Goal: Task Accomplishment & Management: Use online tool/utility

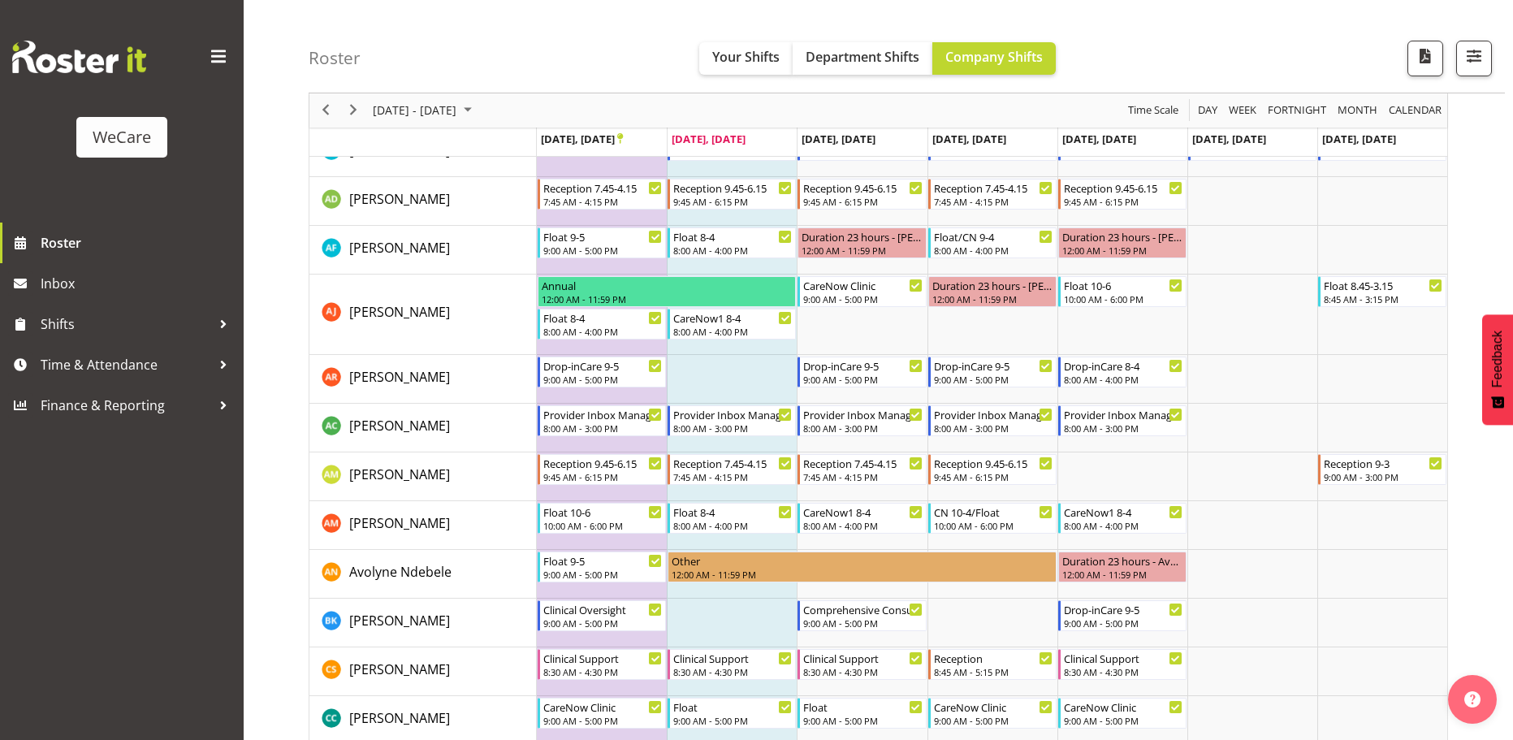
scroll to position [81, 0]
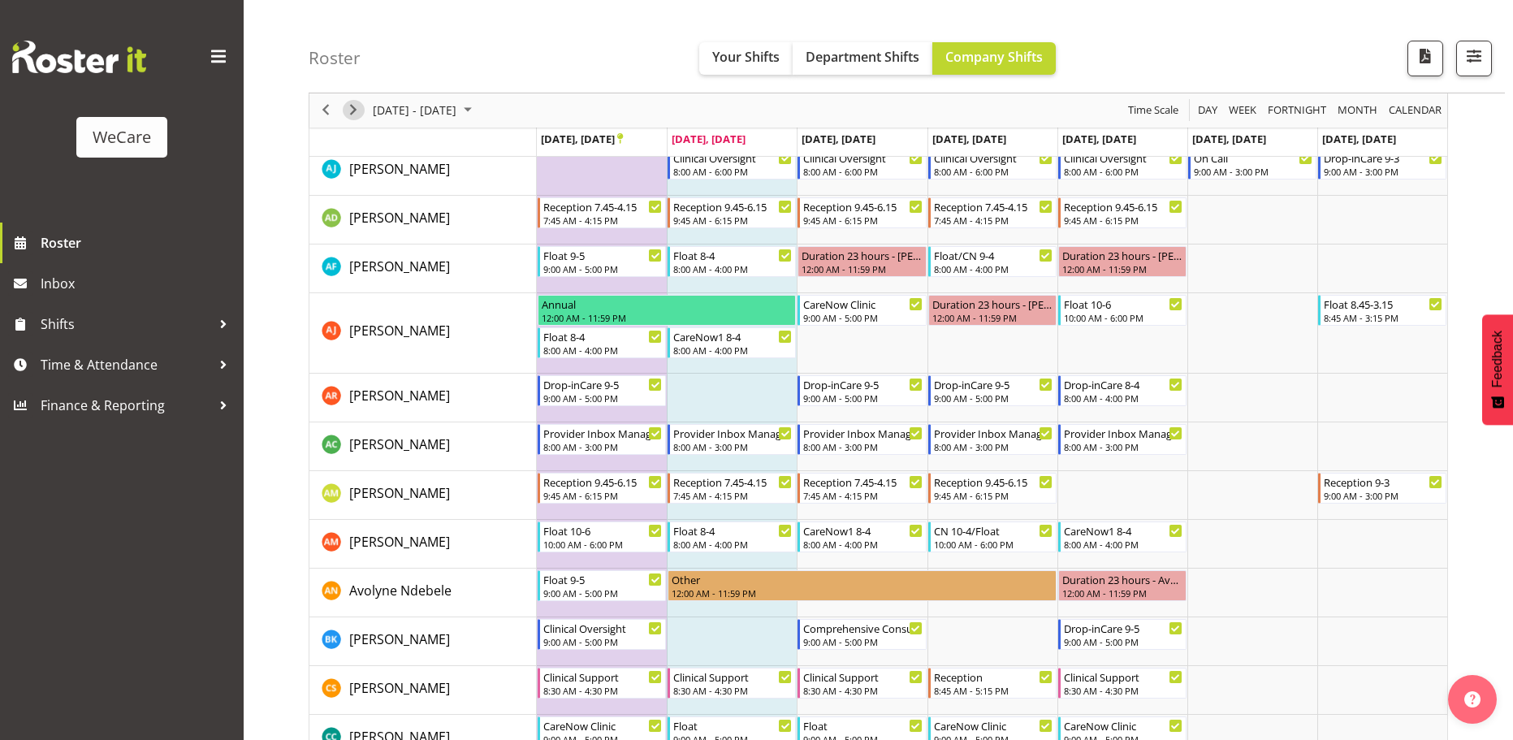
click at [350, 105] on span "Next" at bounding box center [353, 111] width 19 height 20
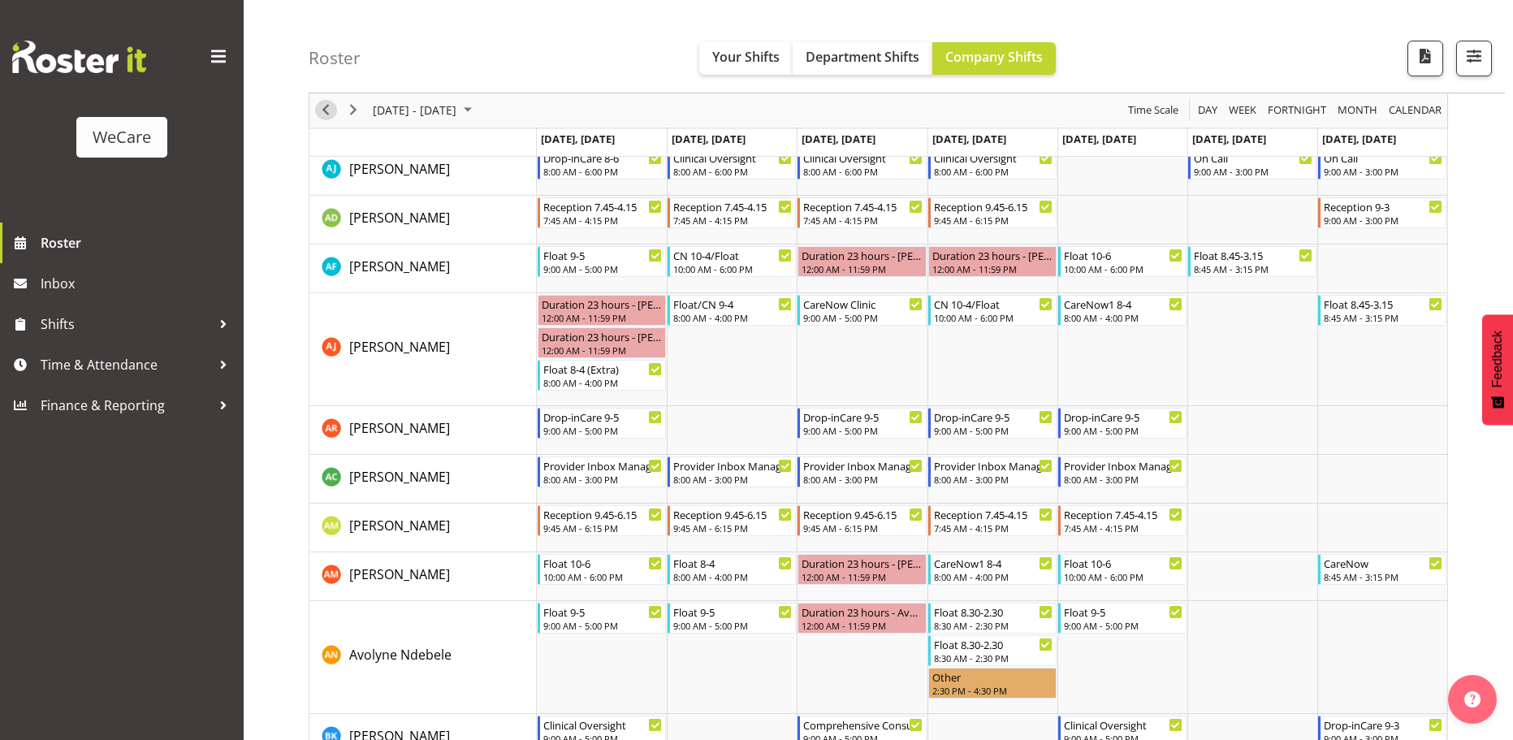
click at [322, 111] on span "Previous" at bounding box center [325, 111] width 19 height 20
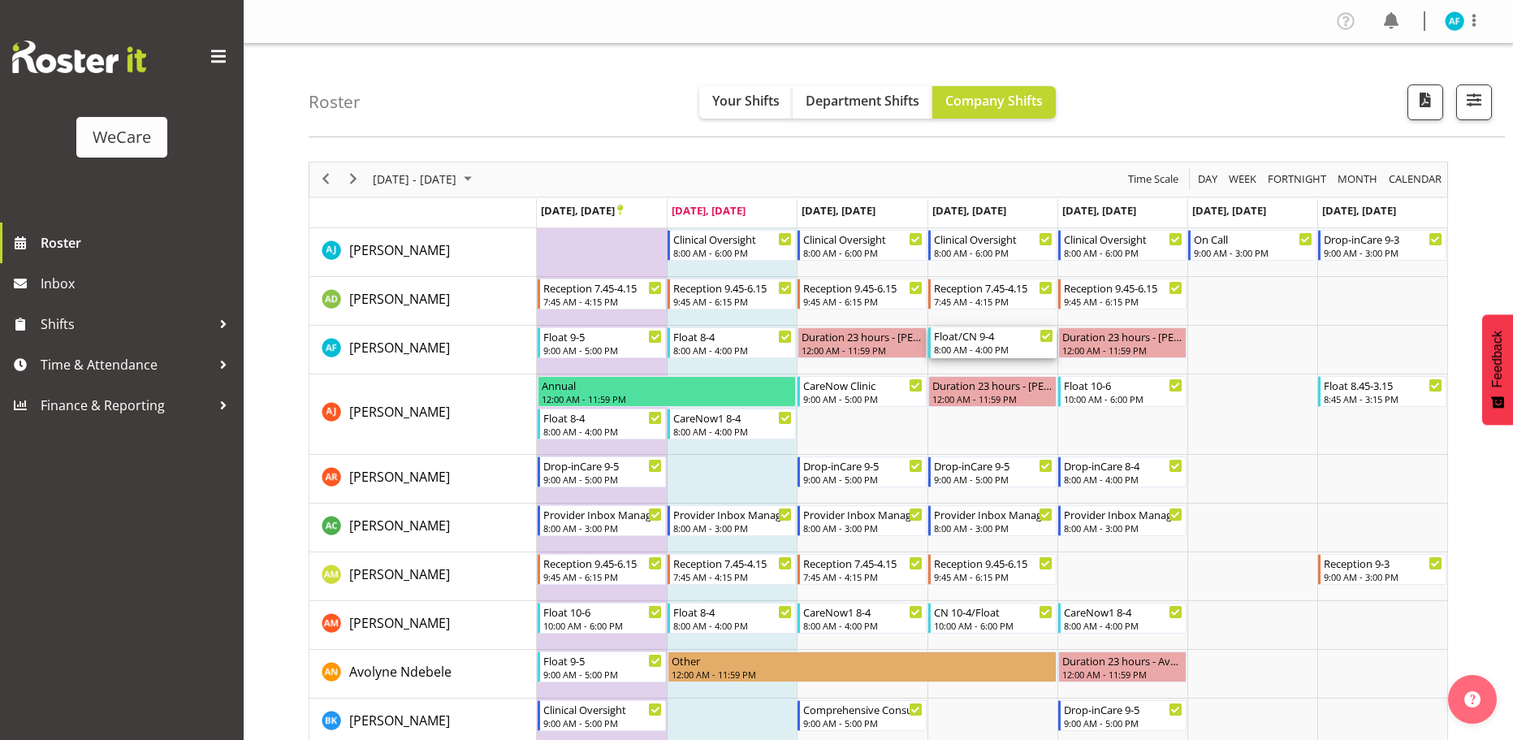
click at [965, 334] on div "Float/CN 9-4" at bounding box center [993, 335] width 119 height 16
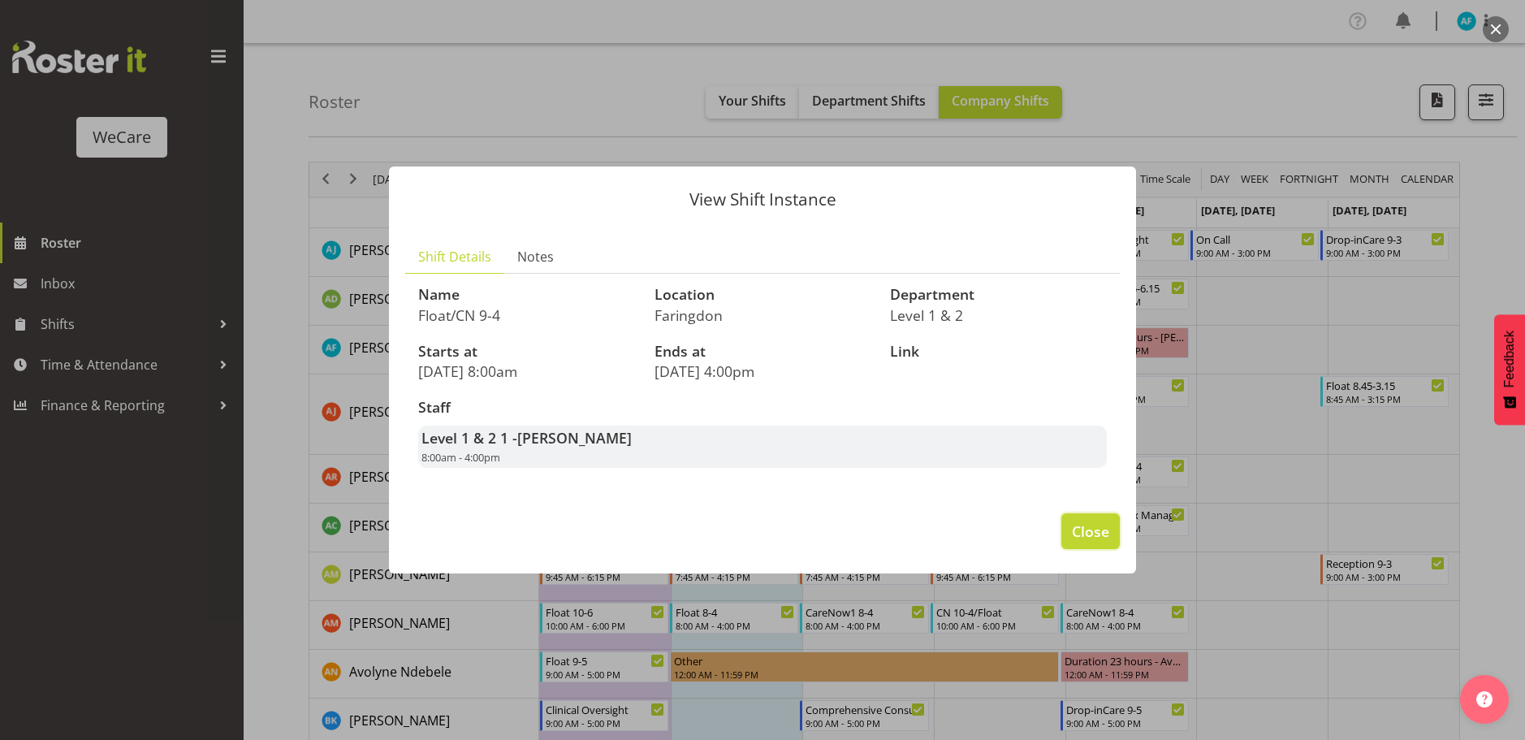
click at [1083, 541] on span "Close" at bounding box center [1090, 531] width 37 height 21
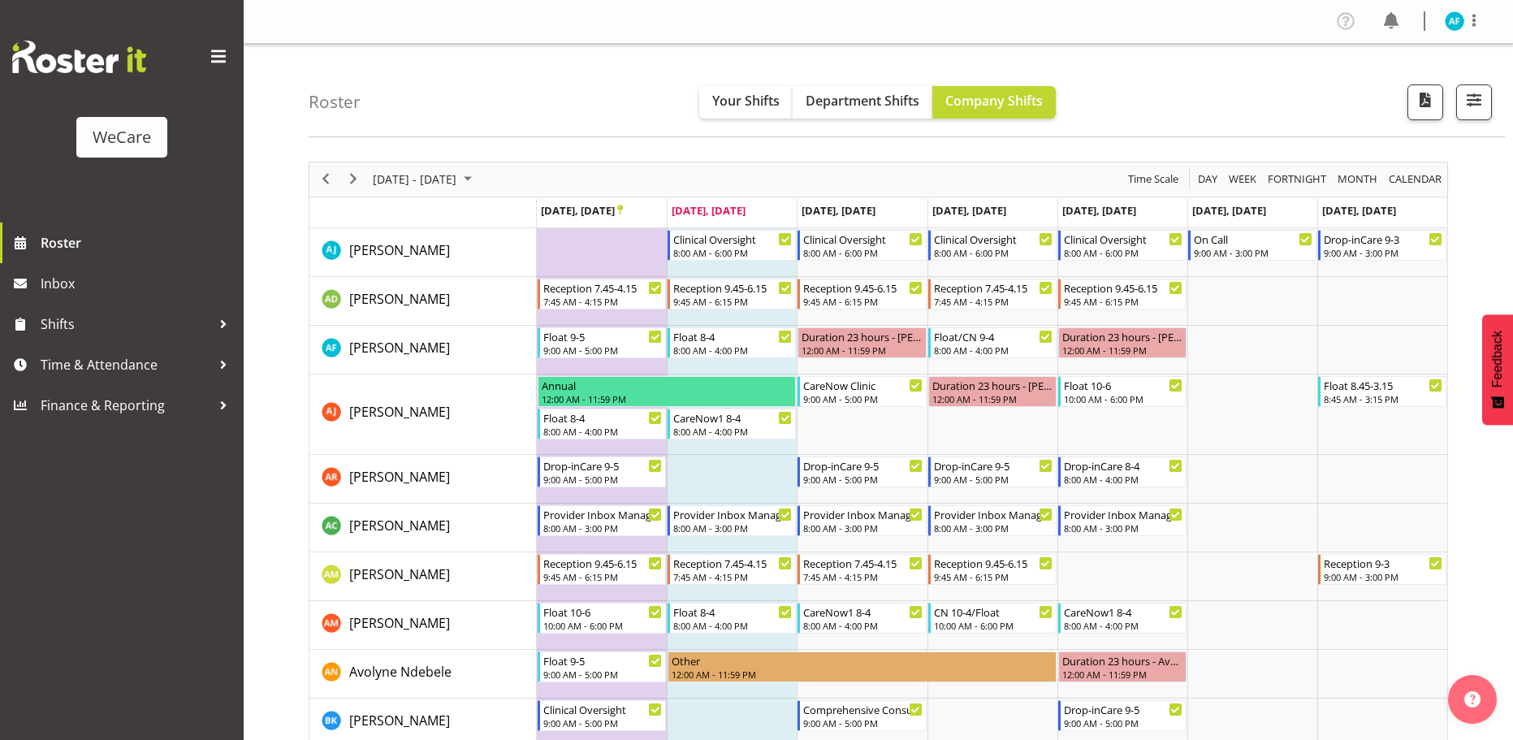
scroll to position [162, 0]
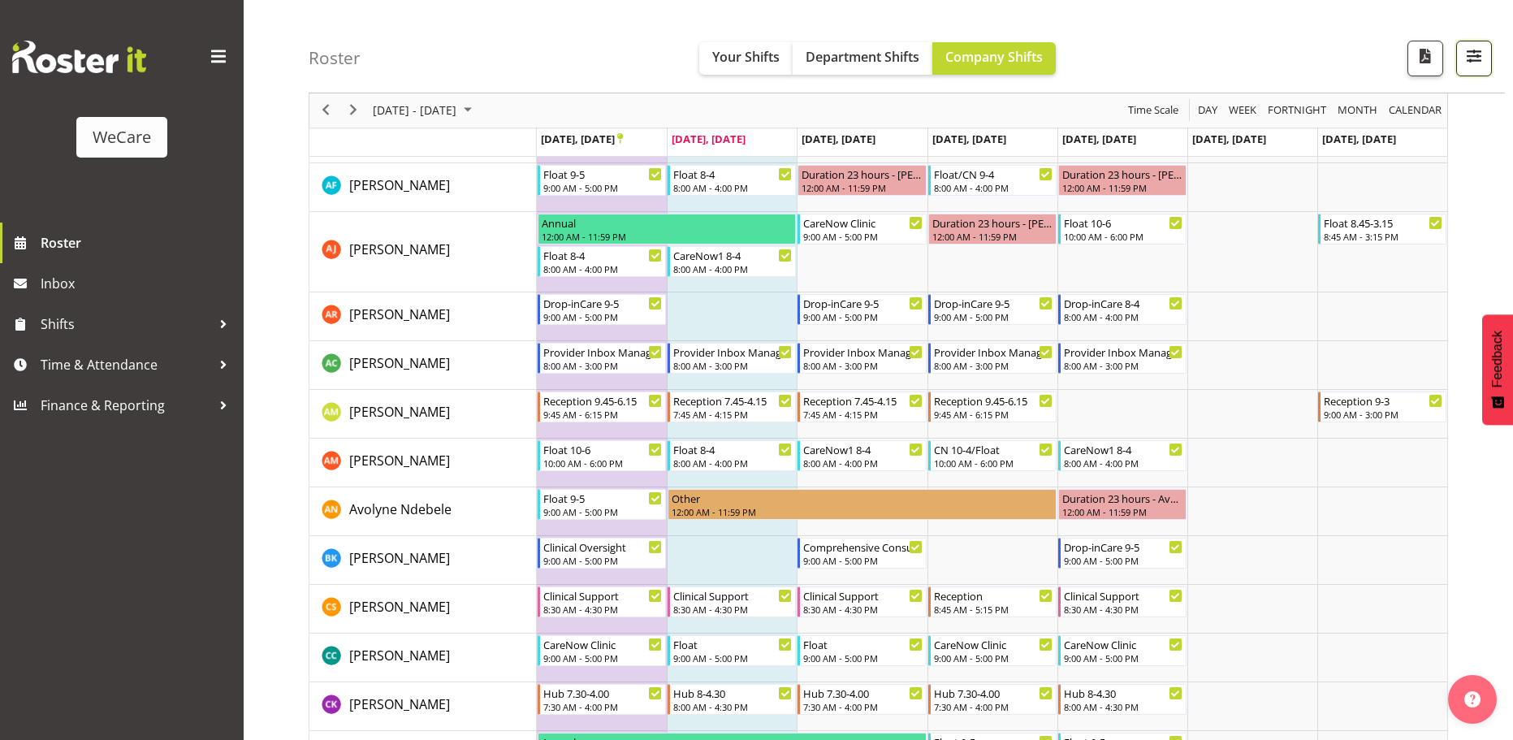
click at [1474, 64] on span "button" at bounding box center [1474, 55] width 21 height 21
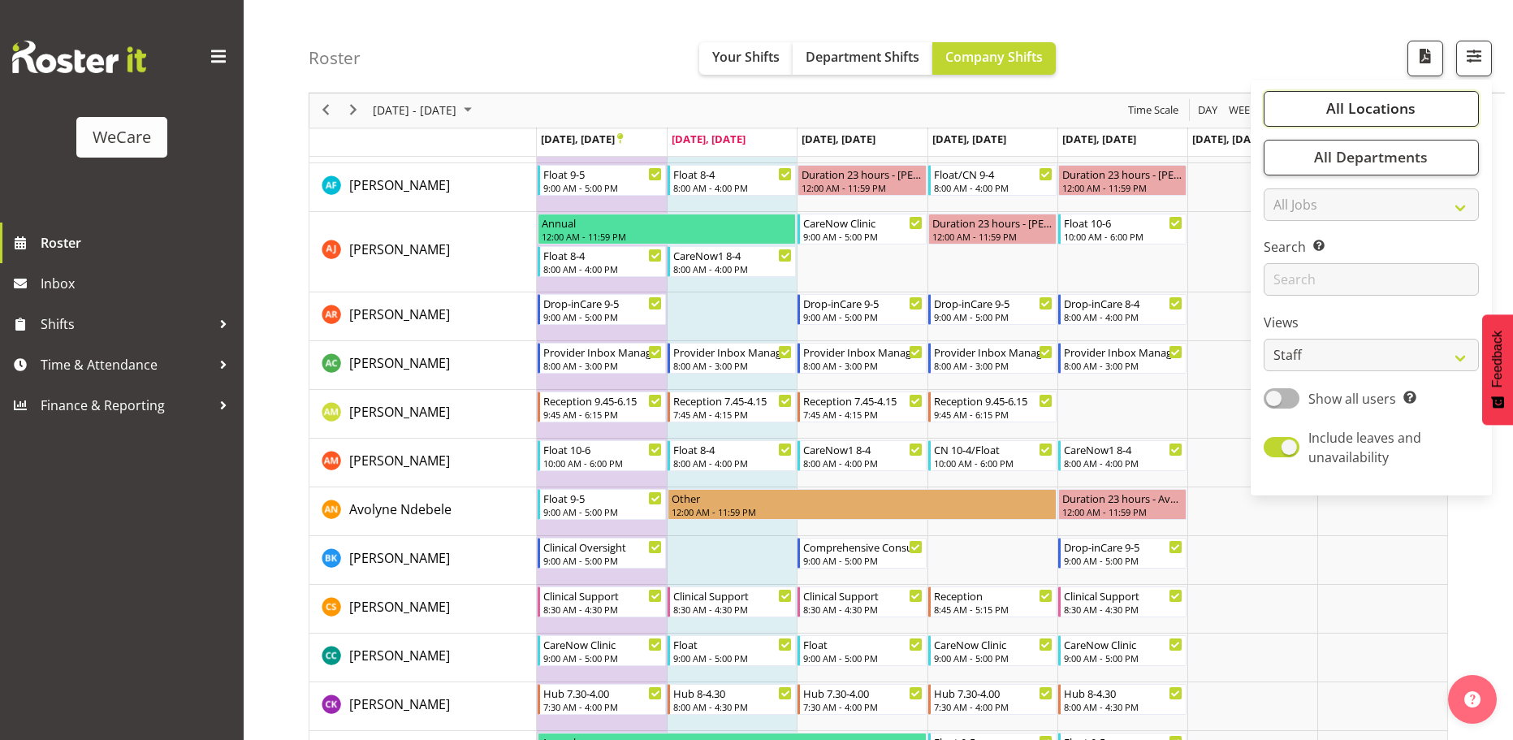
click at [1364, 117] on span "All Locations" at bounding box center [1370, 108] width 89 height 19
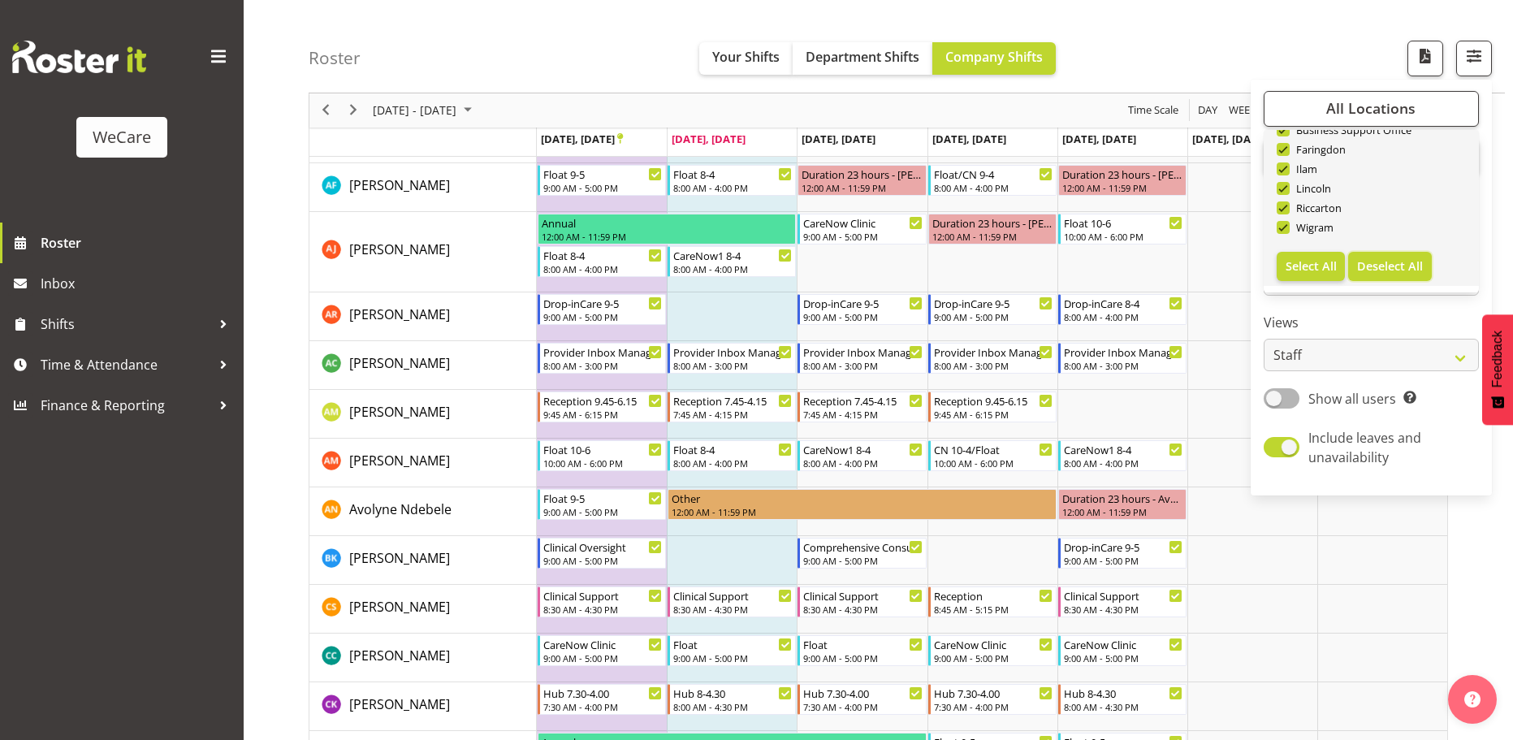
click at [1384, 265] on span "Deselect All" at bounding box center [1390, 265] width 66 height 15
checkbox input "false"
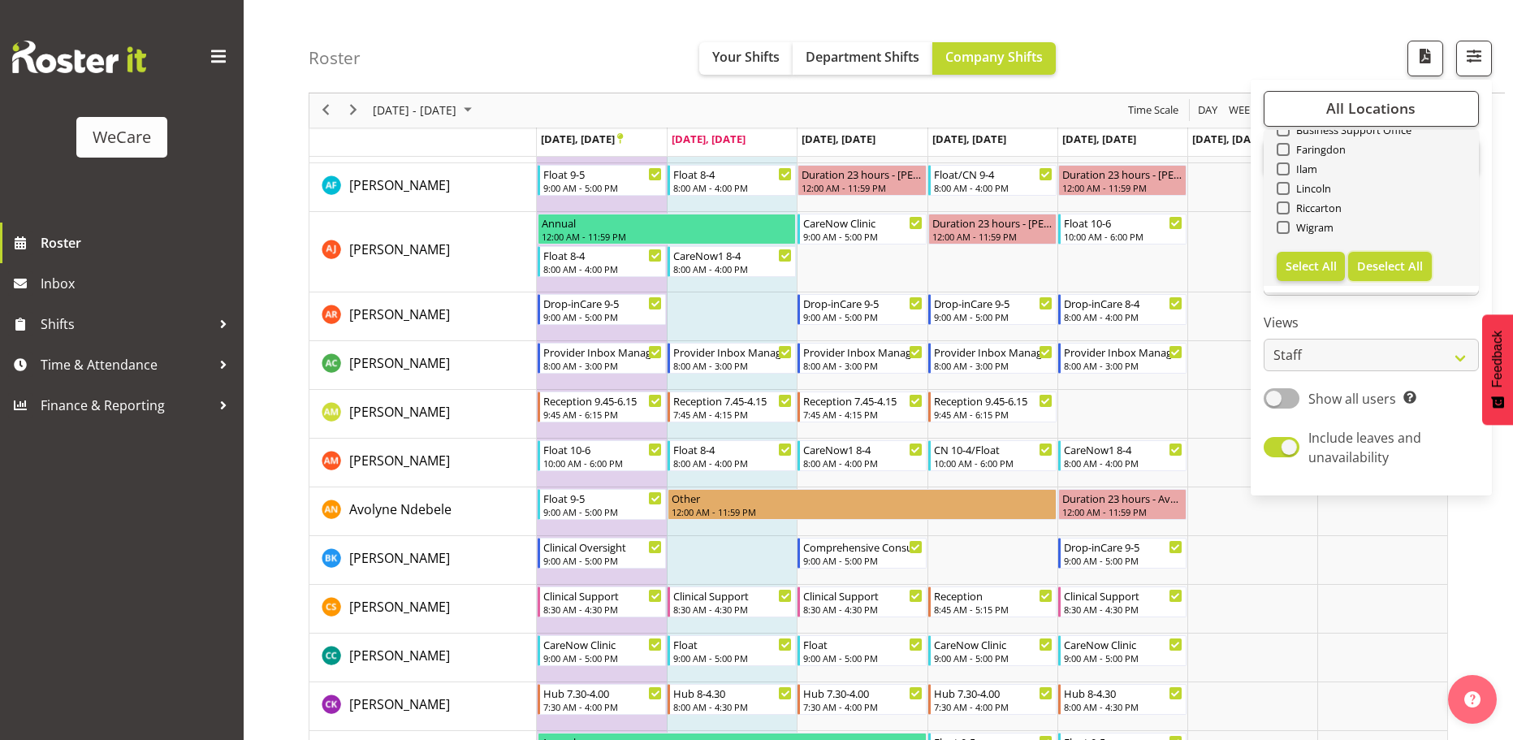
checkbox input "false"
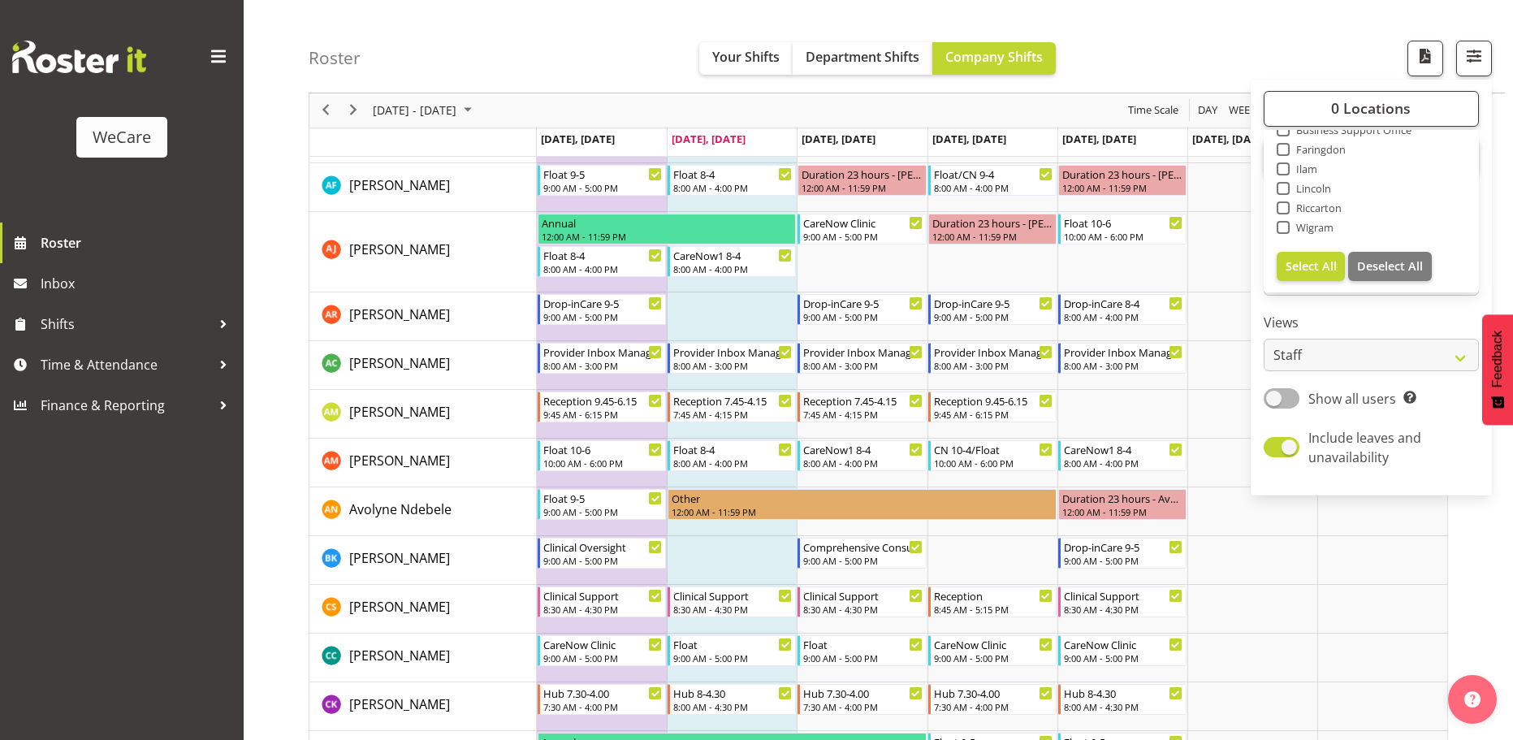
drag, startPoint x: 1283, startPoint y: 151, endPoint x: 1314, endPoint y: 266, distance: 119.6
click at [1283, 151] on span at bounding box center [1283, 149] width 13 height 13
click at [1283, 151] on input "Faringdon" at bounding box center [1282, 150] width 11 height 11
checkbox input "true"
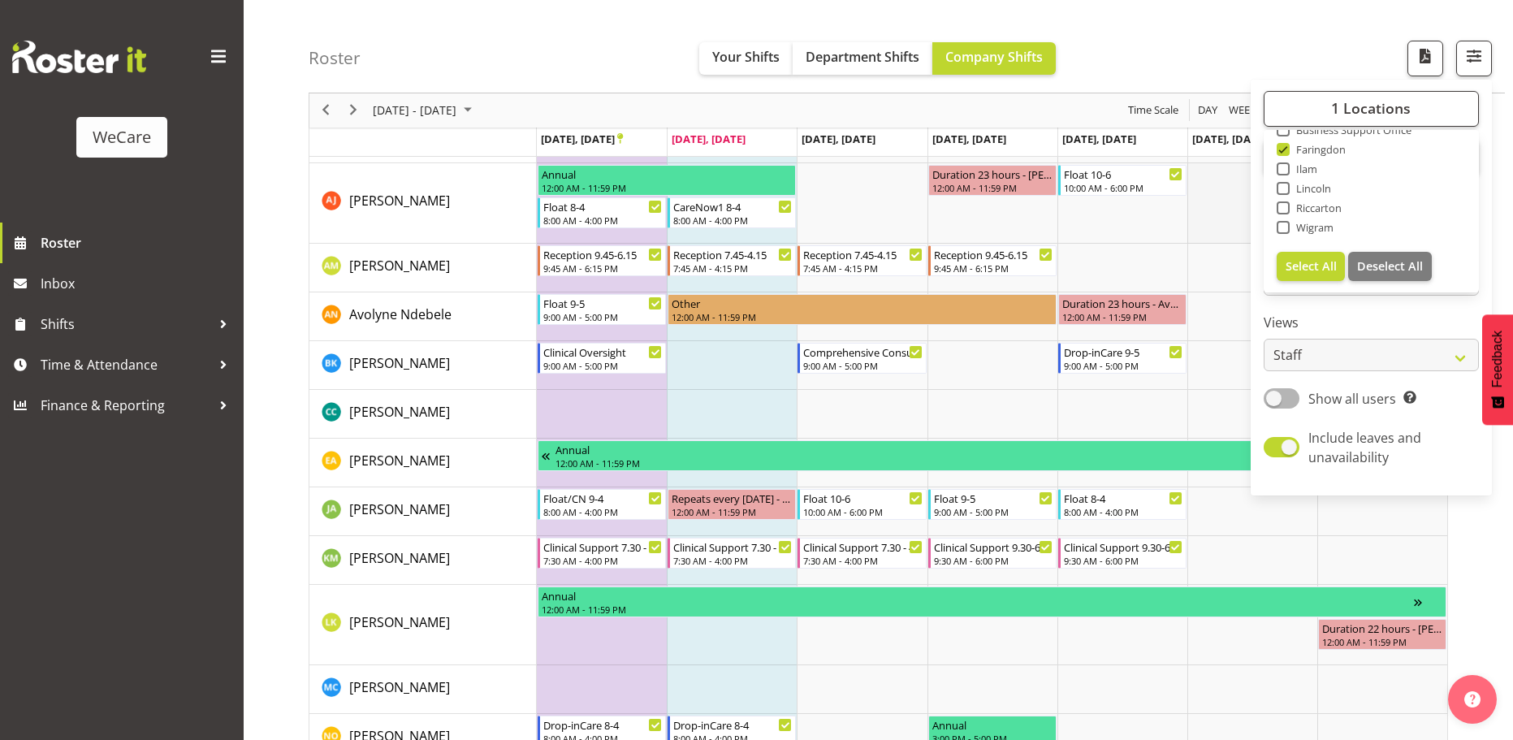
click at [1192, 223] on td "Timeline Week of September 23, 2025" at bounding box center [1252, 203] width 130 height 80
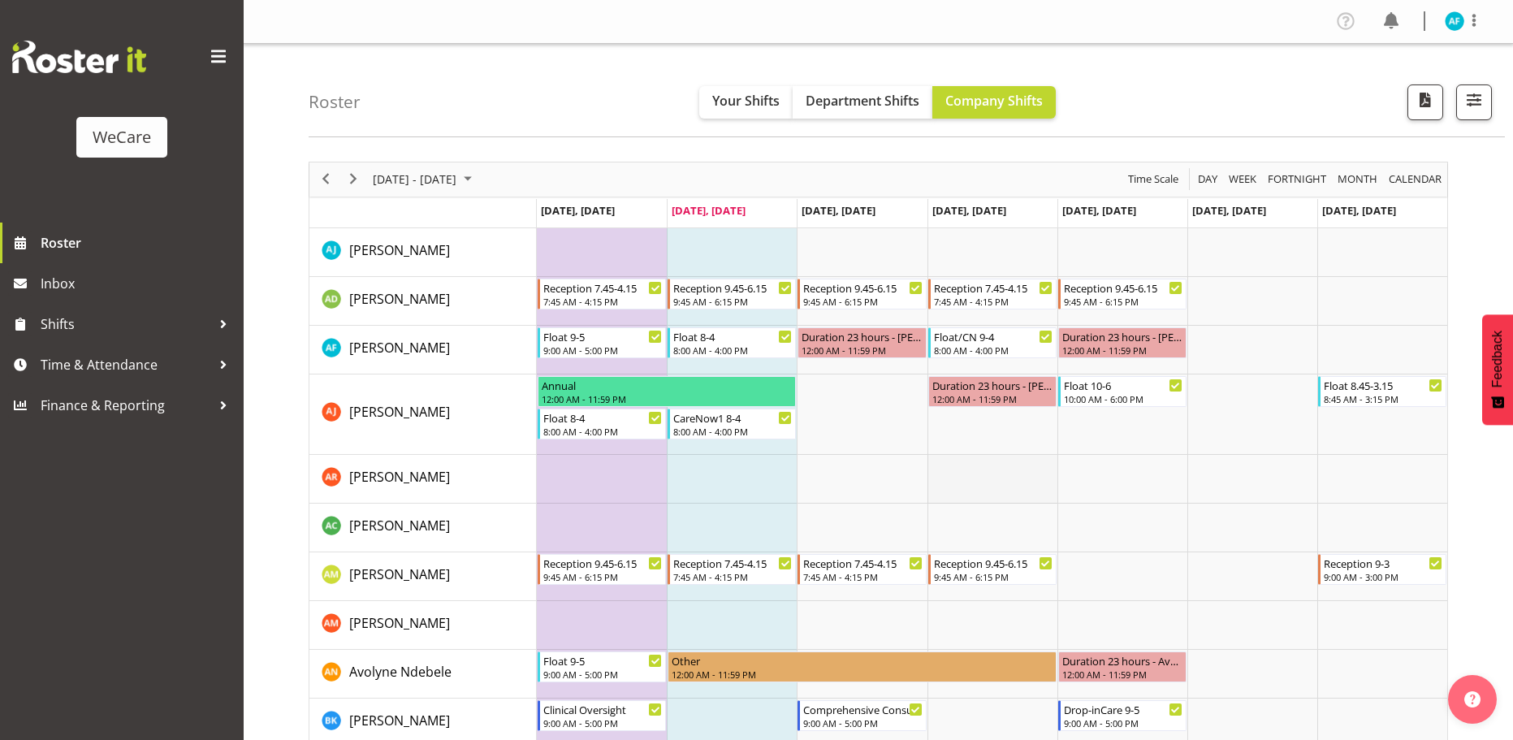
click at [935, 487] on td "Timeline Week of September 23, 2025" at bounding box center [993, 479] width 130 height 49
click at [1127, 502] on td "Timeline Week of September 23, 2025" at bounding box center [1123, 479] width 130 height 49
